Goal: Task Accomplishment & Management: Use online tool/utility

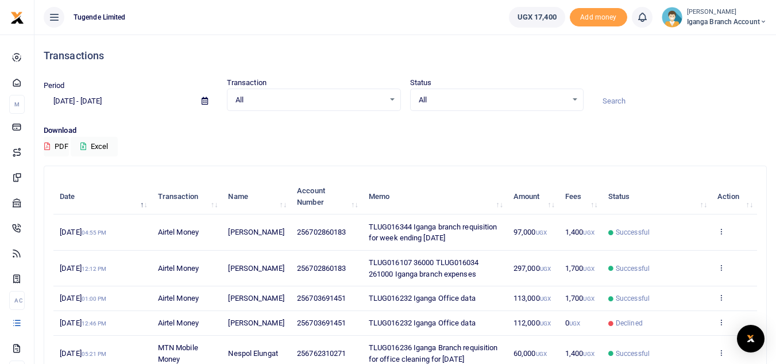
click at [698, 21] on span "Iganga Branch Account" at bounding box center [727, 22] width 80 height 10
click at [703, 45] on link "Switch accounts" at bounding box center [722, 42] width 91 height 16
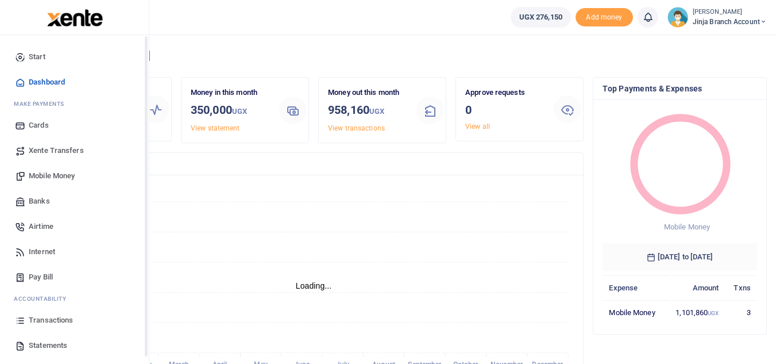
scroll to position [9, 9]
click at [52, 342] on span "Statements" at bounding box center [48, 345] width 38 height 11
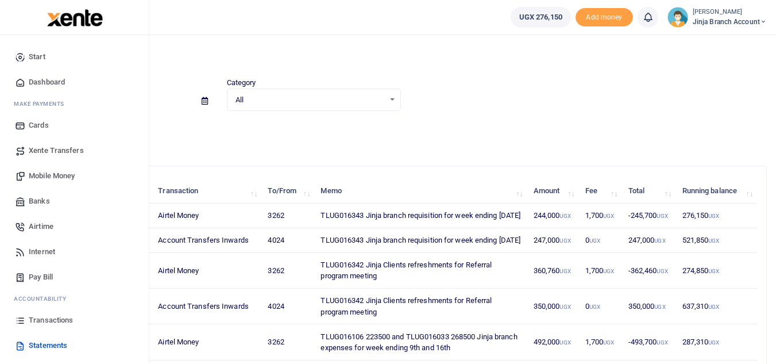
click at [45, 320] on span "Transactions" at bounding box center [51, 319] width 44 height 11
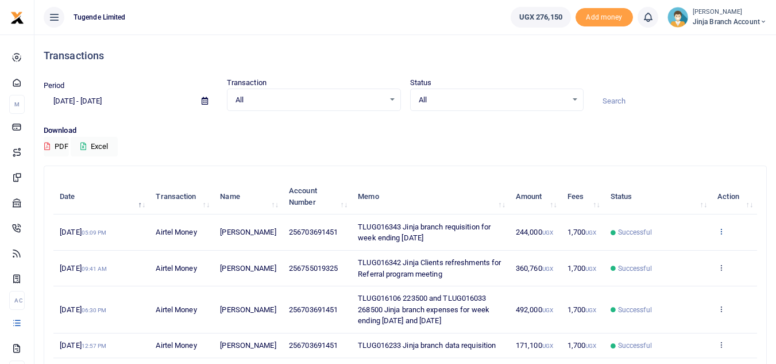
click at [724, 228] on icon at bounding box center [721, 231] width 7 height 8
click at [720, 230] on icon at bounding box center [721, 231] width 7 height 8
click at [722, 229] on icon at bounding box center [721, 231] width 7 height 8
click at [664, 250] on link "View details" at bounding box center [679, 250] width 91 height 16
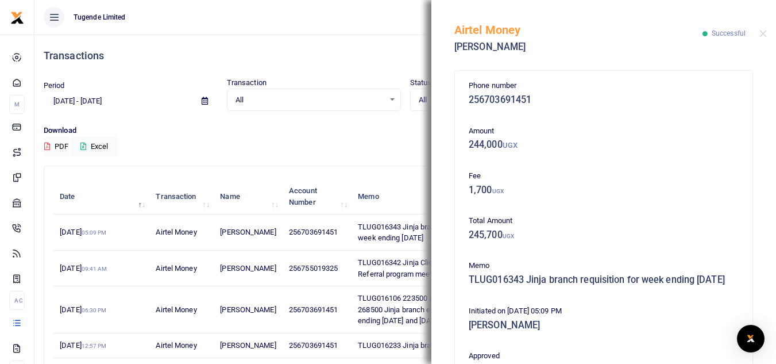
scroll to position [259, 0]
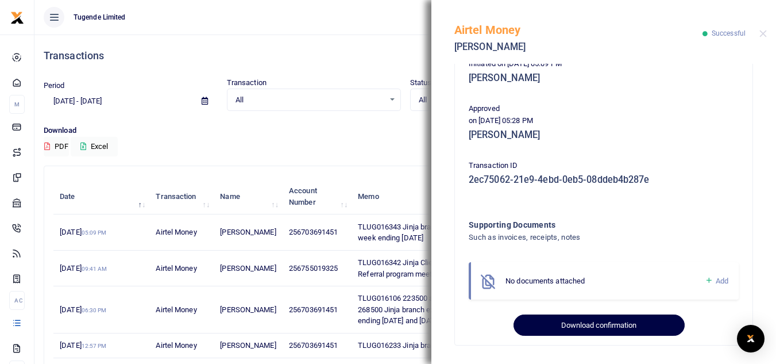
click at [595, 326] on button "Download confirmation" at bounding box center [599, 325] width 171 height 22
